Goal: Check status: Check status

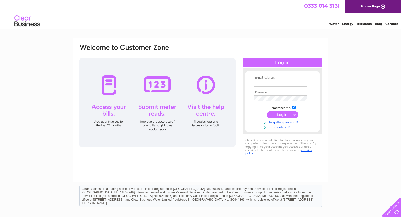
type input "[EMAIL_ADDRESS][DOMAIN_NAME]"
click at [290, 113] on input "submit" at bounding box center [282, 114] width 32 height 7
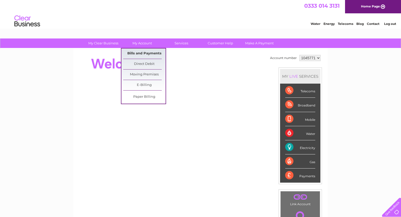
click at [139, 54] on link "Bills and Payments" at bounding box center [144, 53] width 42 height 10
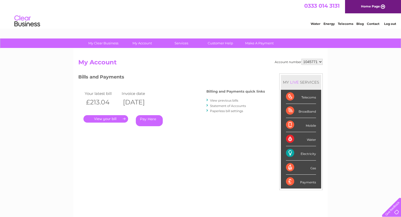
click at [102, 118] on link "." at bounding box center [105, 118] width 45 height 7
